Goal: Entertainment & Leisure: Consume media (video, audio)

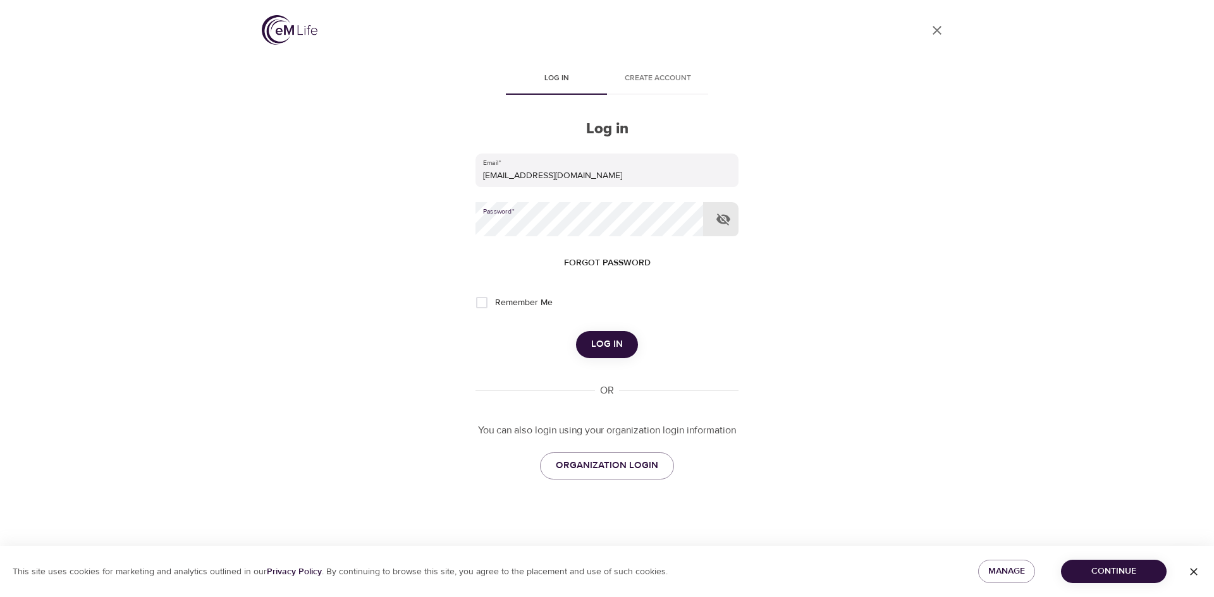
click at [576, 331] on button "Log in" at bounding box center [607, 344] width 62 height 27
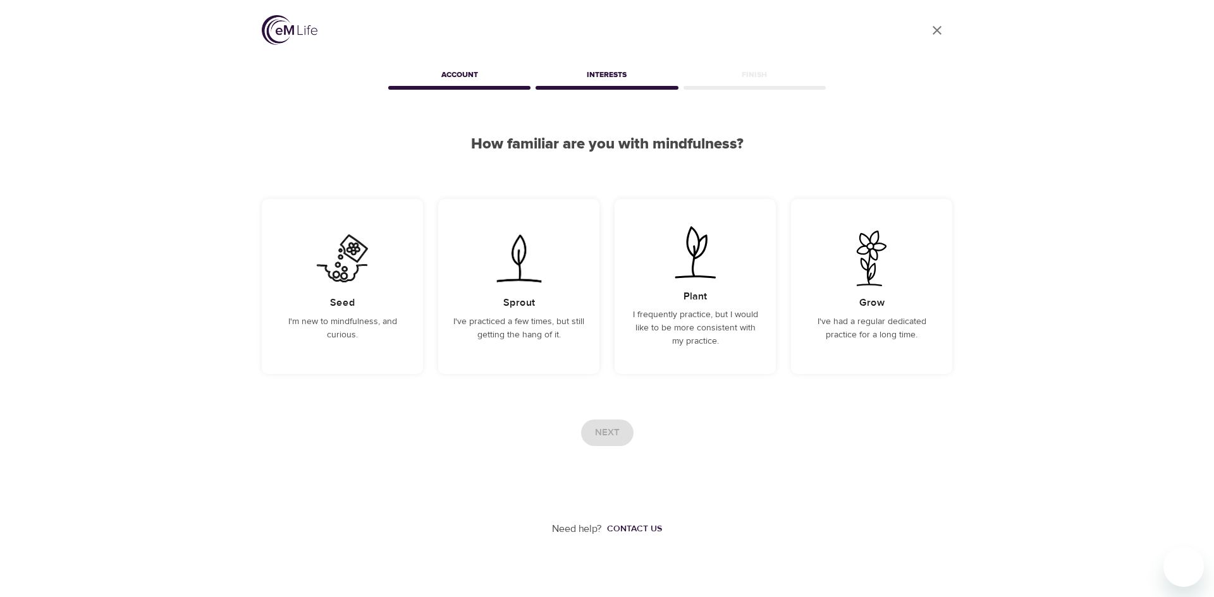
click at [296, 18] on img at bounding box center [290, 30] width 56 height 30
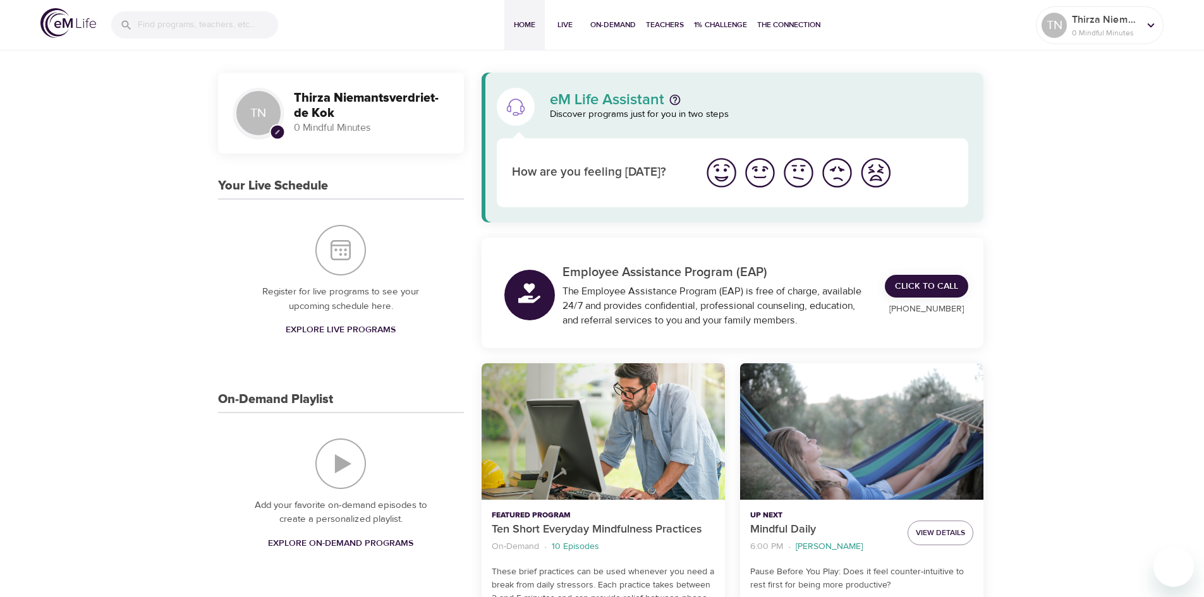
click at [580, 438] on div "Ten Short Everyday Mindfulness Practices" at bounding box center [603, 431] width 243 height 137
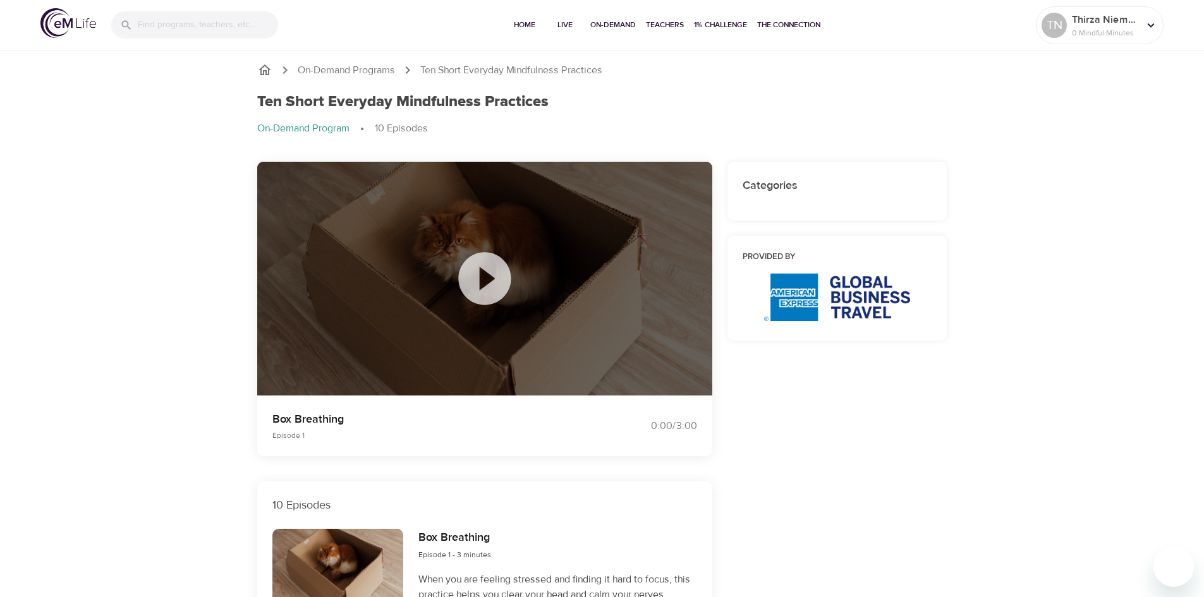
click at [487, 281] on icon at bounding box center [484, 278] width 63 height 63
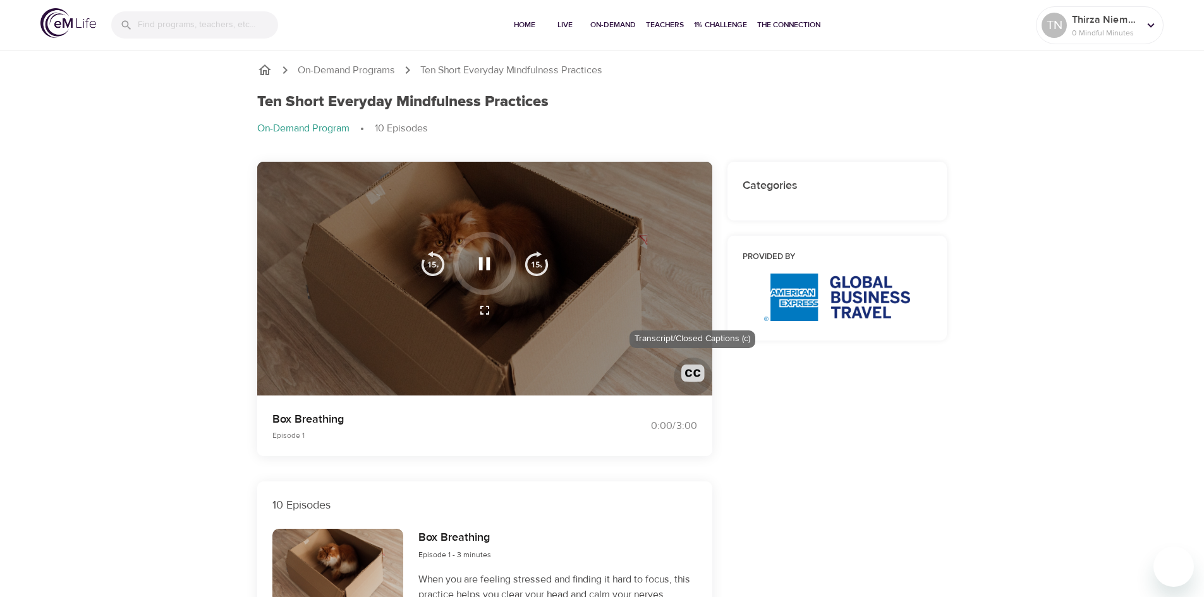
click at [693, 370] on img "button" at bounding box center [692, 376] width 23 height 23
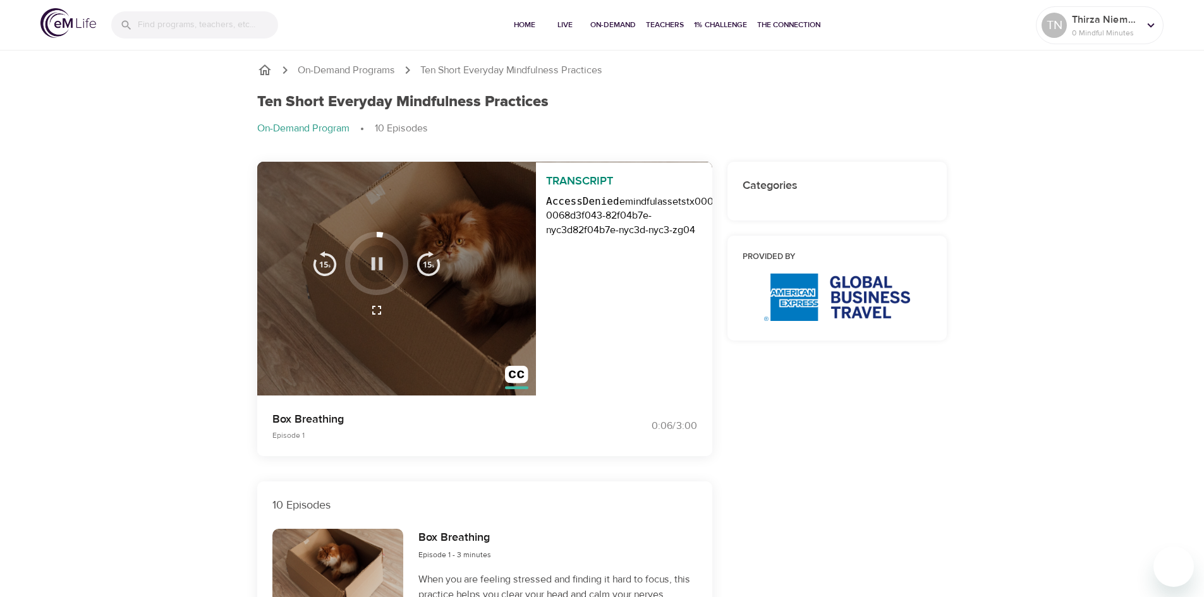
click at [377, 264] on icon "button" at bounding box center [377, 264] width 22 height 22
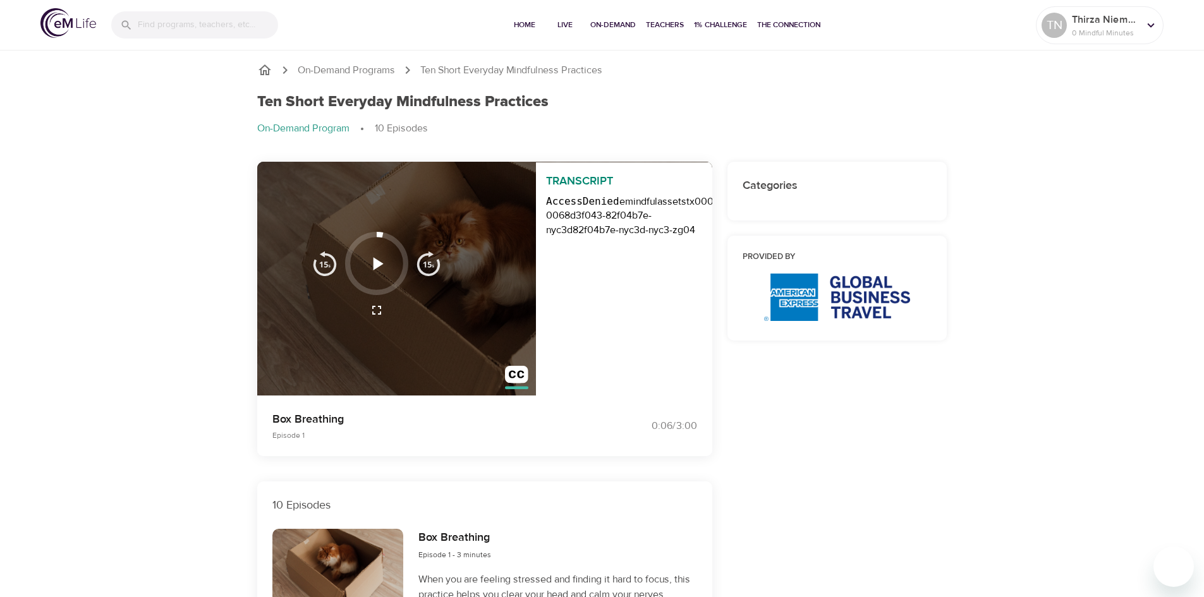
click at [376, 264] on icon "button" at bounding box center [378, 263] width 10 height 13
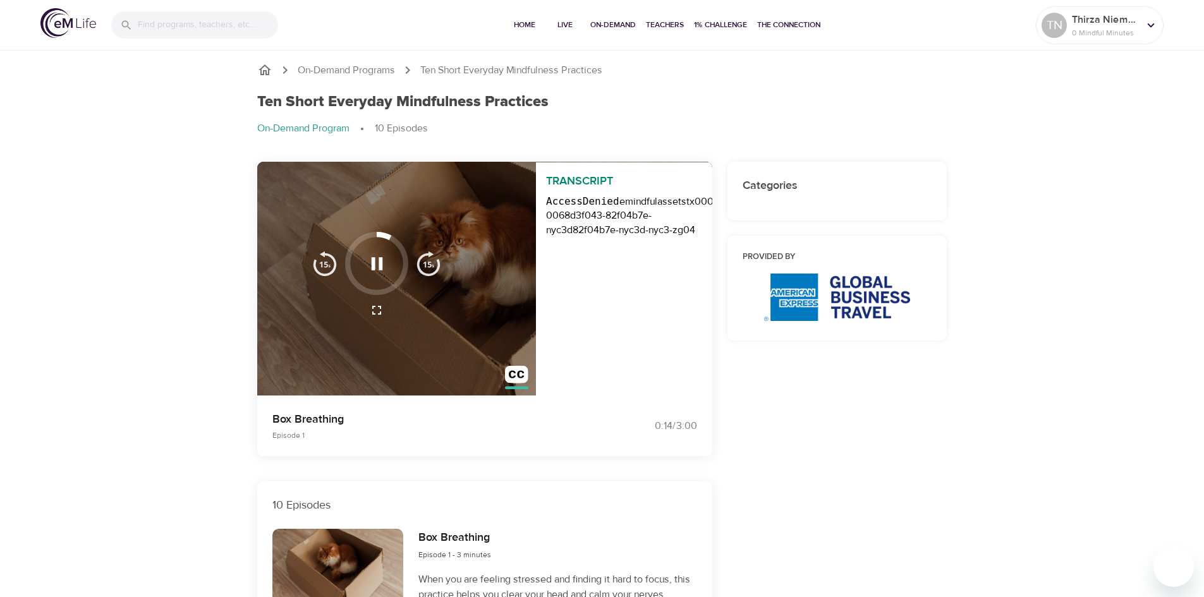
scroll to position [0, 25]
click at [380, 305] on icon "button" at bounding box center [376, 310] width 15 height 15
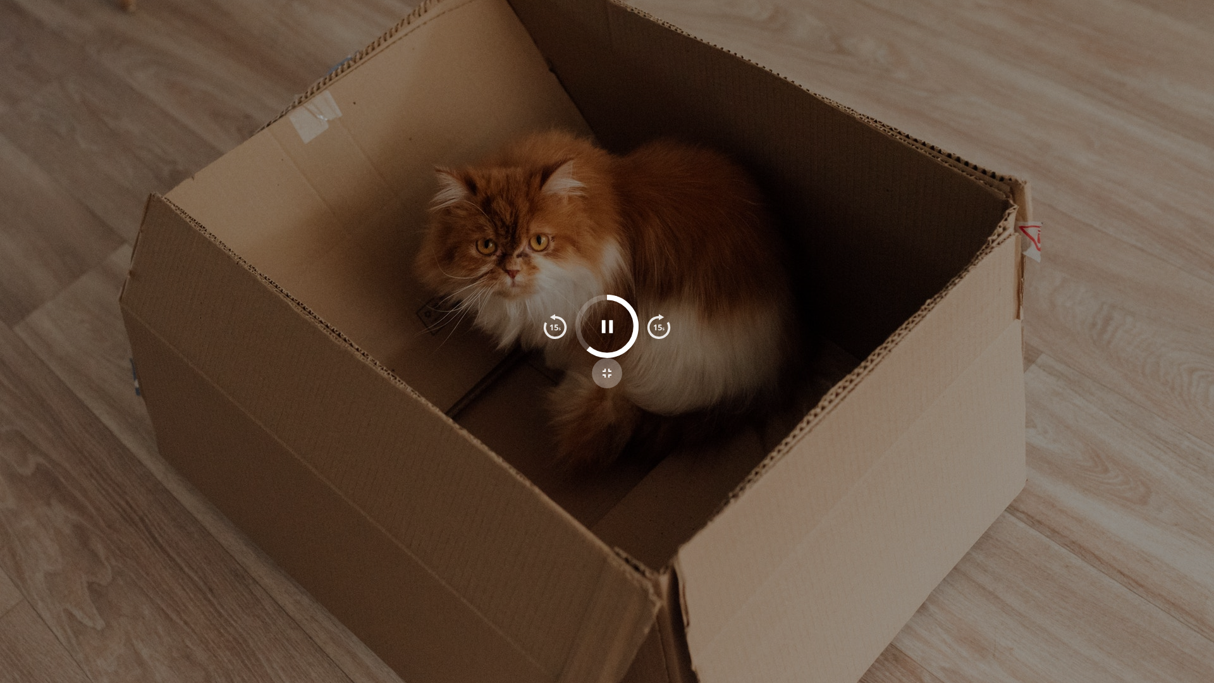
click at [607, 369] on icon "button" at bounding box center [606, 372] width 15 height 15
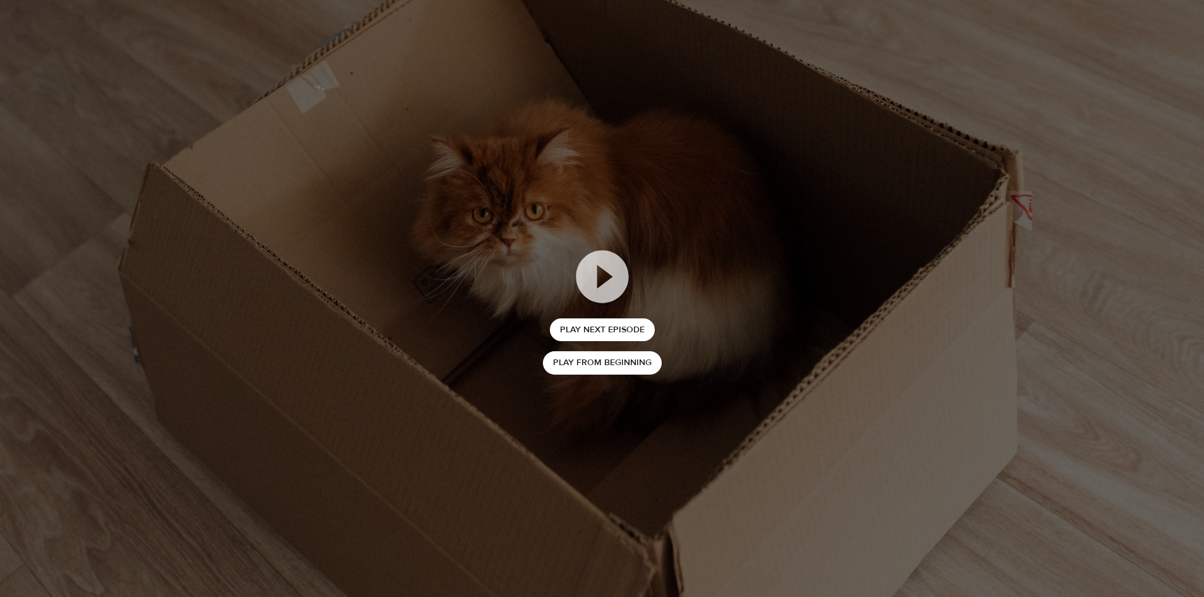
scroll to position [316, 0]
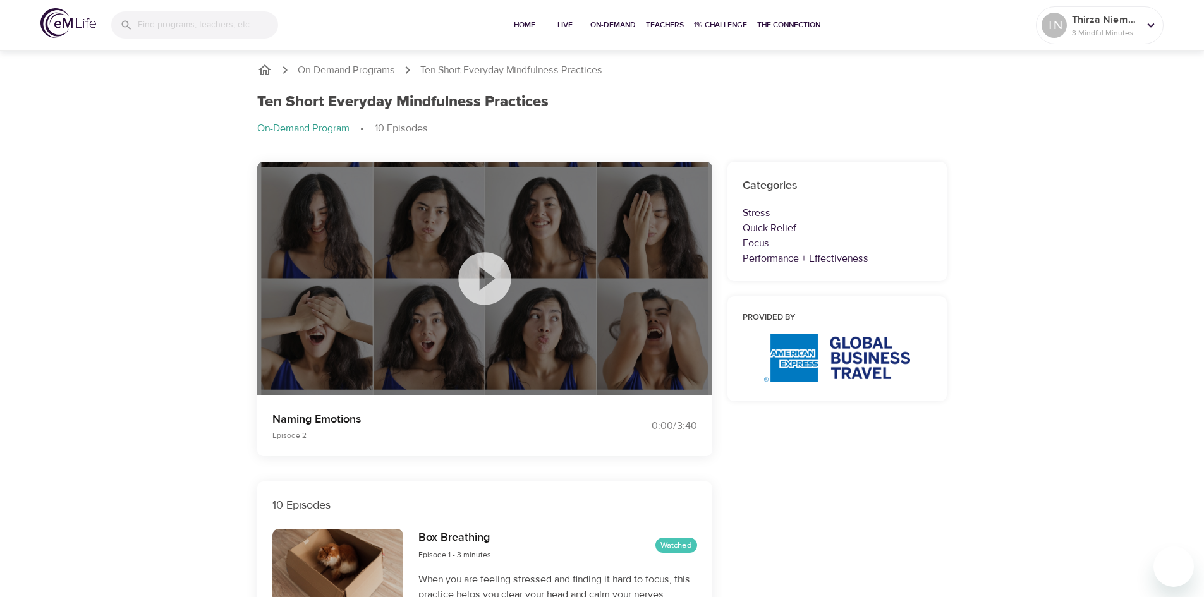
click at [496, 284] on icon at bounding box center [484, 278] width 52 height 52
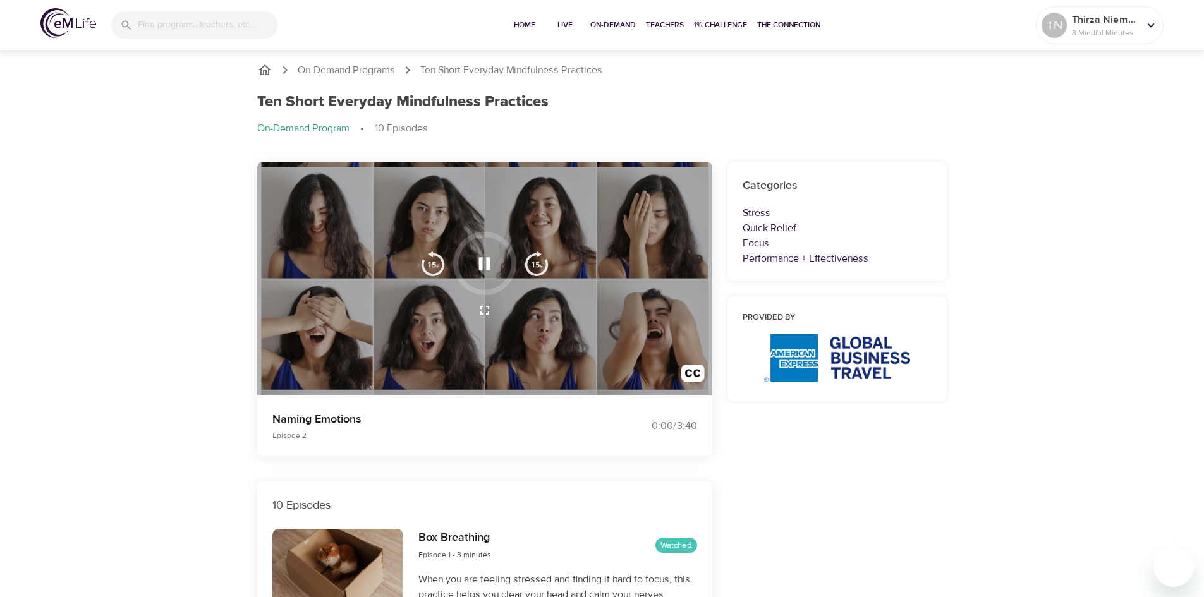
click at [483, 266] on icon "button" at bounding box center [484, 264] width 22 height 22
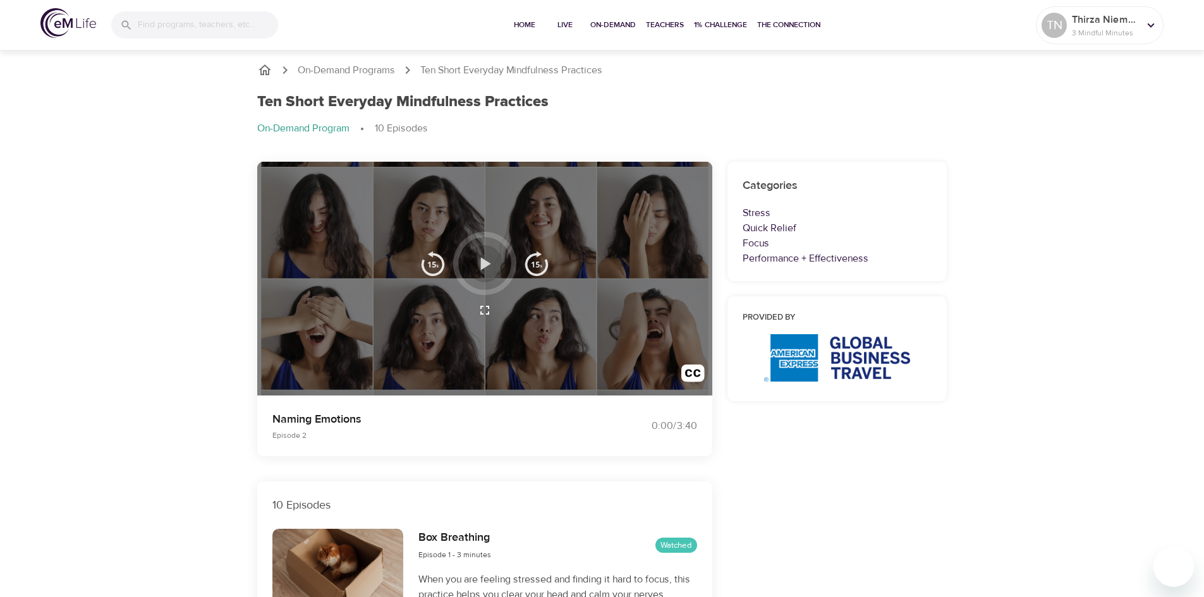
click at [485, 266] on icon "button" at bounding box center [486, 263] width 10 height 13
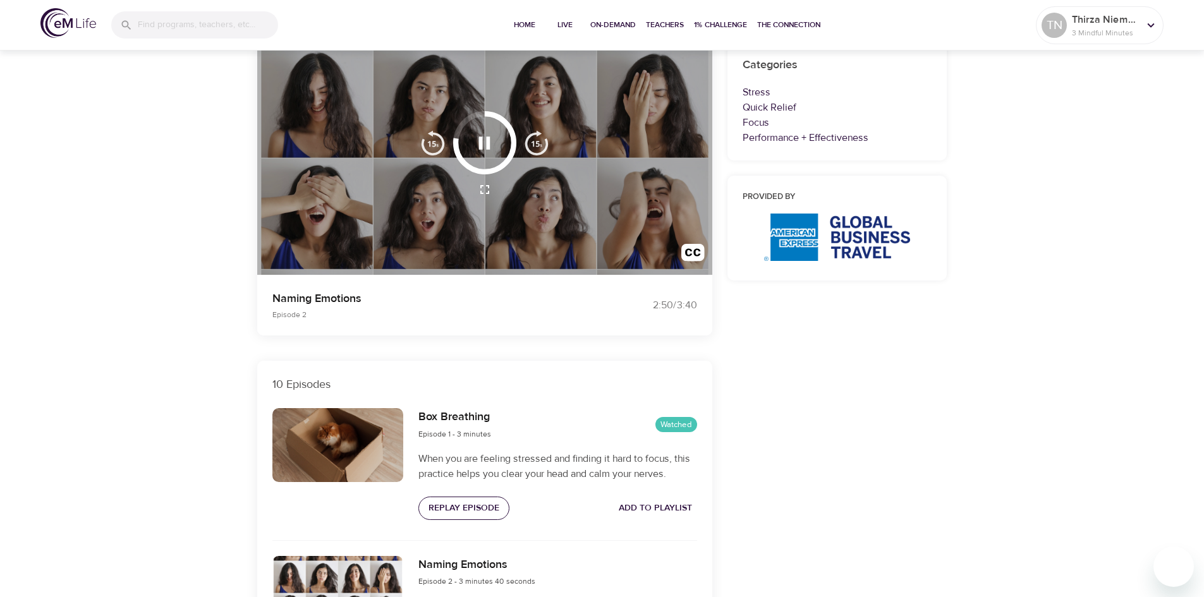
scroll to position [126, 0]
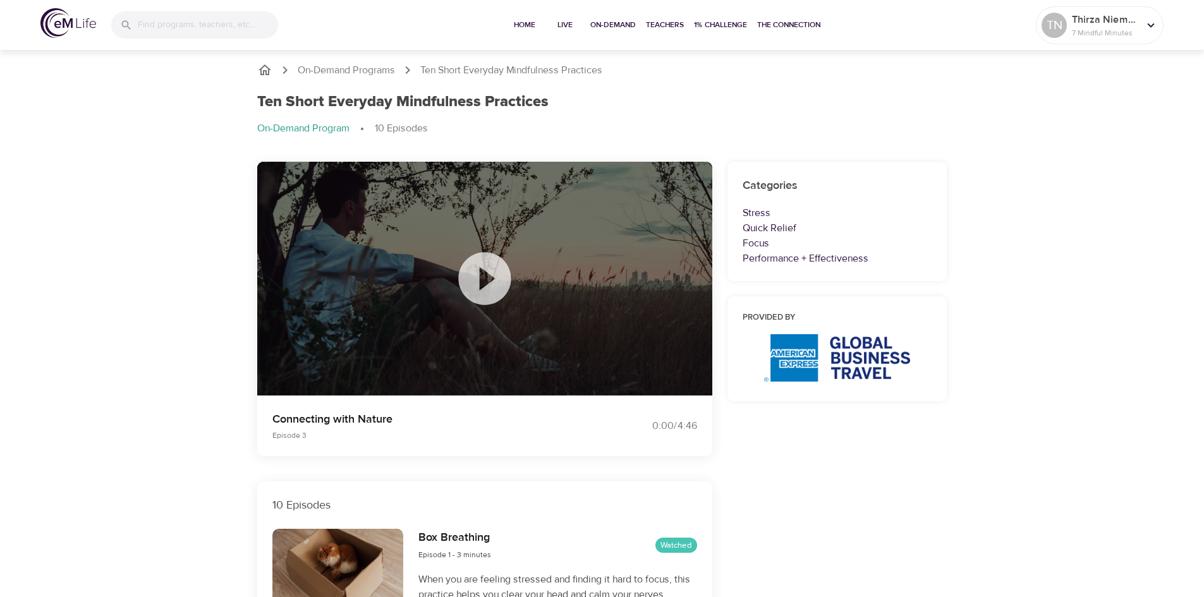
scroll to position [126, 0]
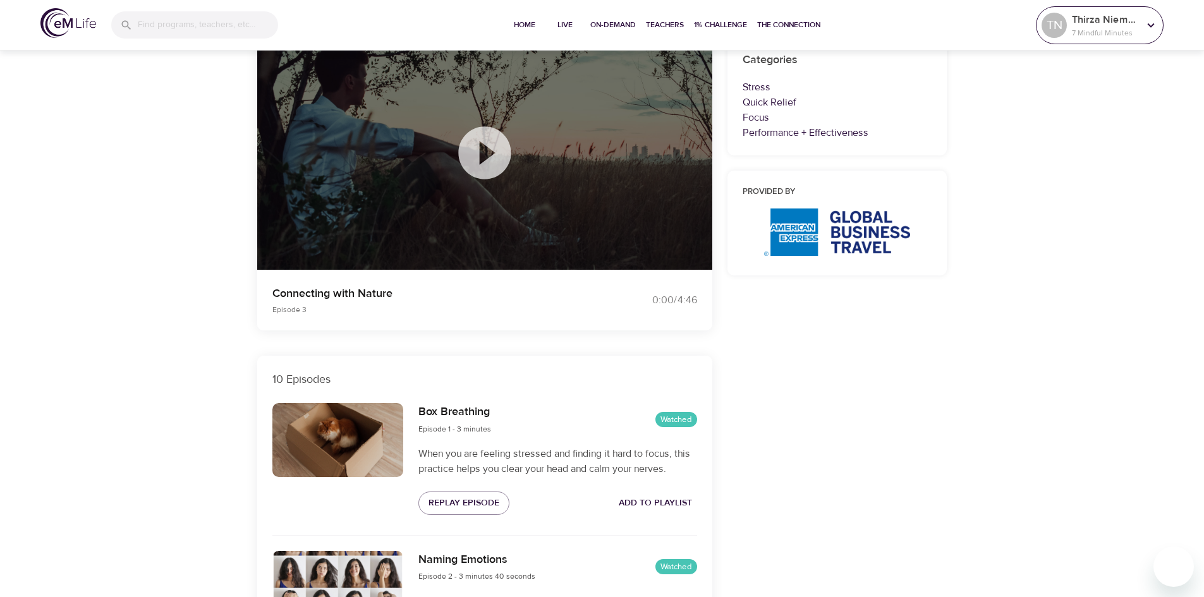
click at [1095, 28] on p "7 Mindful Minutes" at bounding box center [1105, 32] width 67 height 11
